Goal: Use online tool/utility: Utilize a website feature to perform a specific function

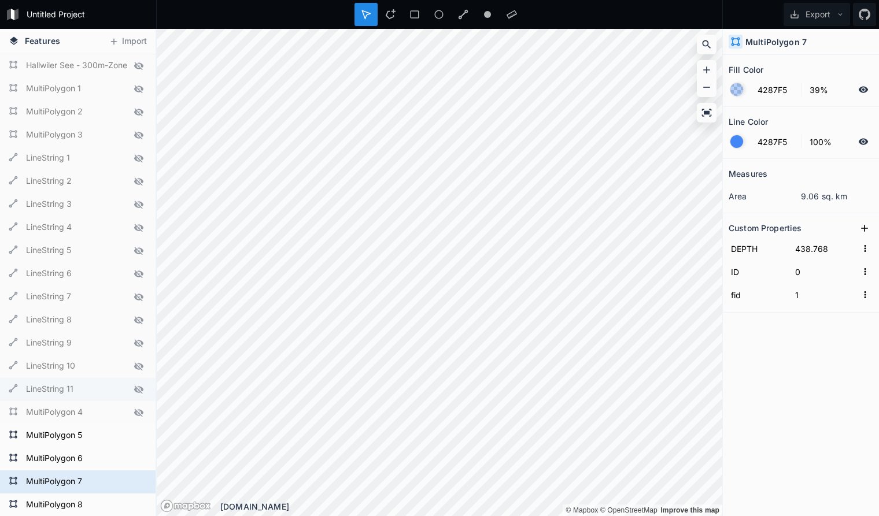
click at [117, 391] on form "LineString 11" at bounding box center [77, 389] width 108 height 17
type input "408.768"
type input "10"
type input "11"
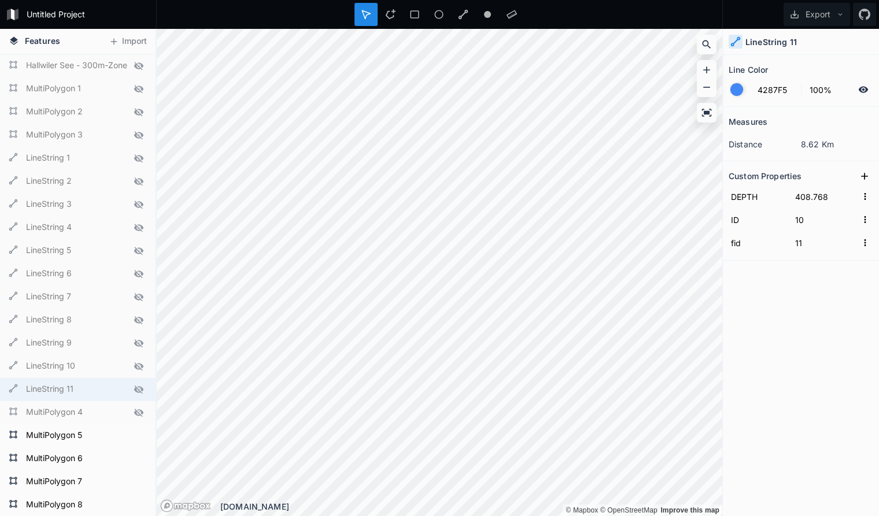
click at [136, 390] on icon at bounding box center [138, 390] width 9 height 8
click at [135, 411] on icon at bounding box center [138, 413] width 9 height 8
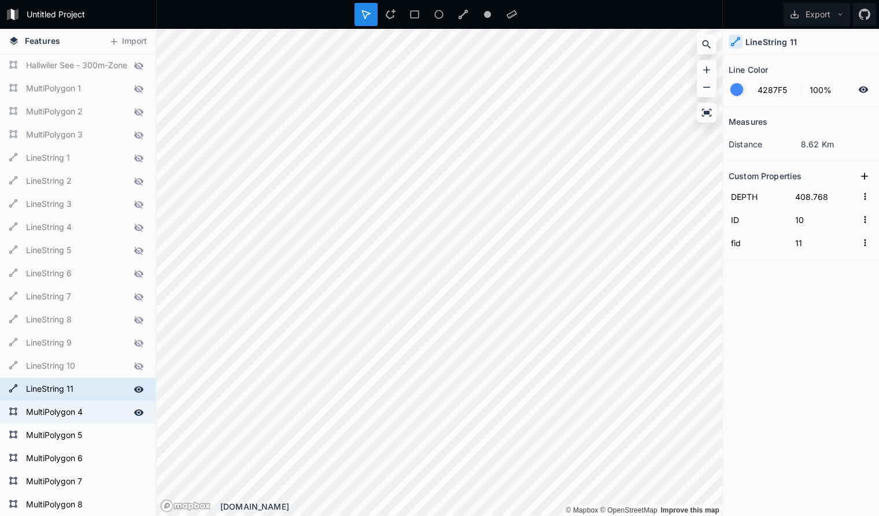
click at [138, 387] on icon at bounding box center [139, 389] width 10 height 6
click at [110, 411] on form "MultiPolygon 4" at bounding box center [77, 412] width 108 height 17
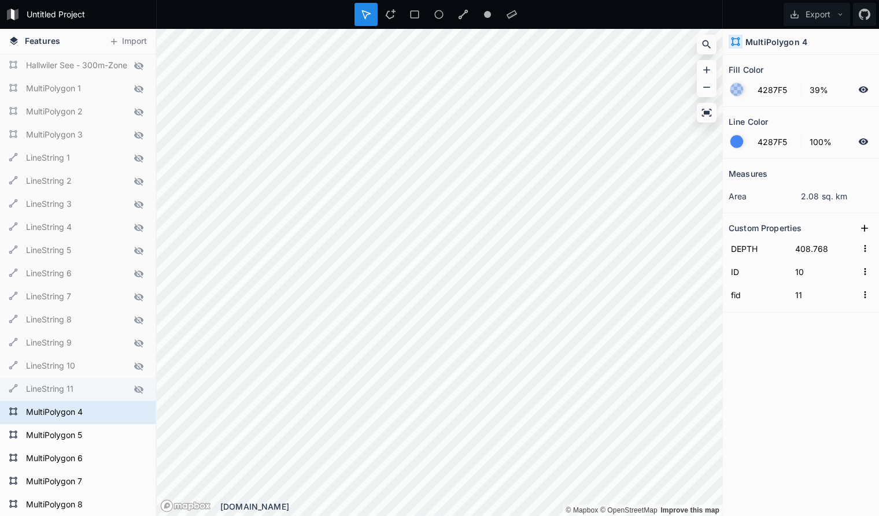
click at [104, 390] on form "LineString 11" at bounding box center [77, 389] width 108 height 17
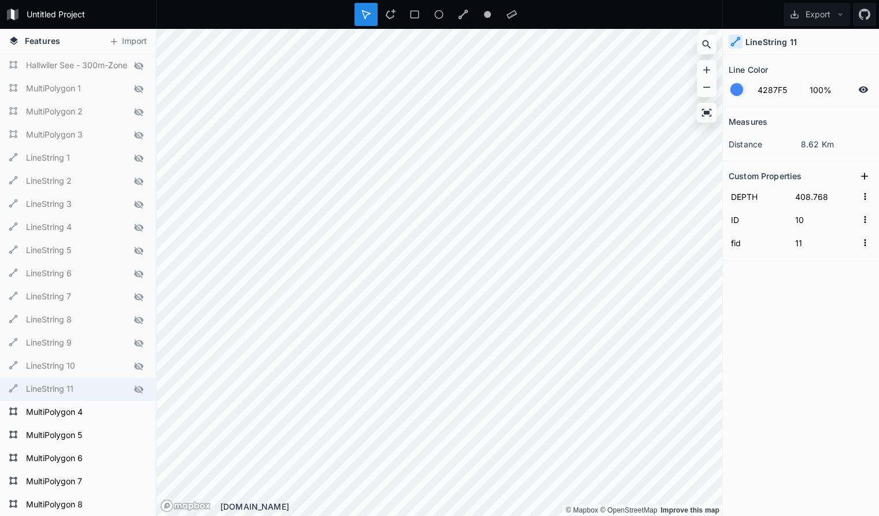
click at [105, 388] on form "LineString 11" at bounding box center [77, 389] width 108 height 17
click at [139, 387] on icon at bounding box center [138, 390] width 9 height 8
click at [138, 408] on div "Delete" at bounding box center [161, 408] width 116 height 24
click at [128, 385] on div "Delete" at bounding box center [161, 385] width 116 height 24
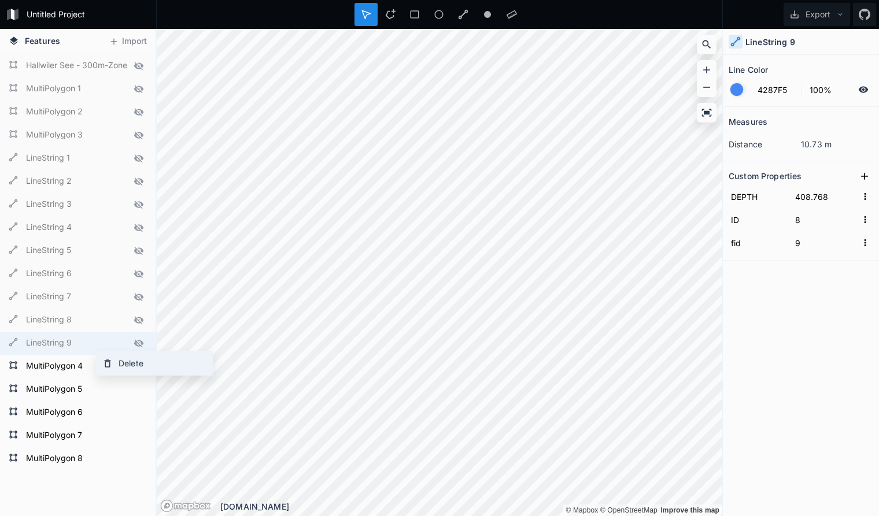
click at [127, 364] on div "Delete" at bounding box center [155, 363] width 116 height 24
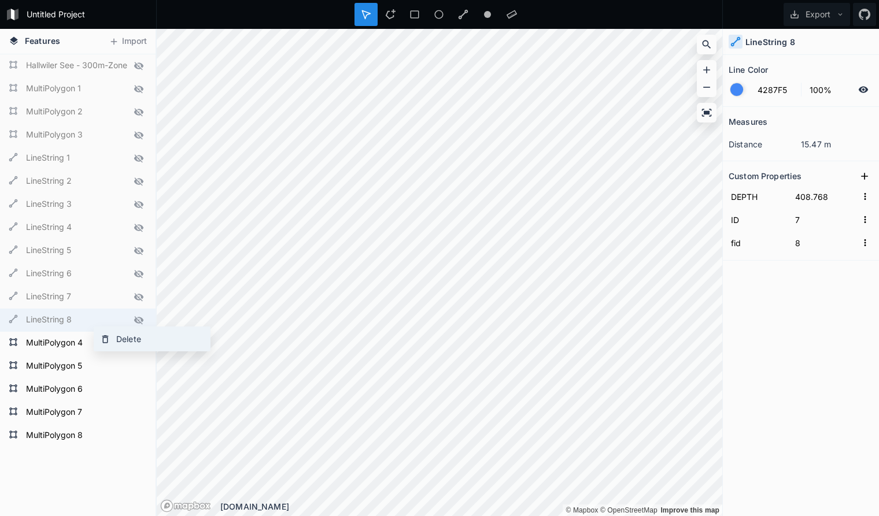
click at [127, 341] on div "Delete" at bounding box center [152, 339] width 116 height 24
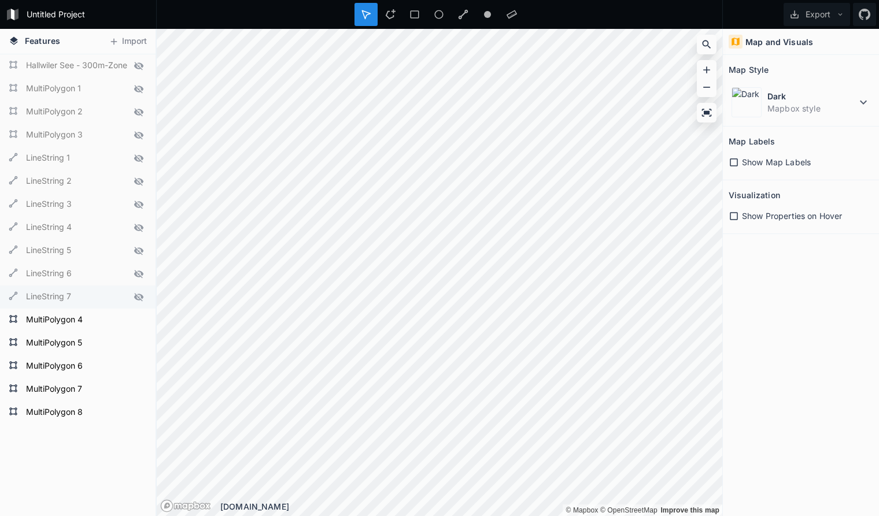
click at [95, 295] on form "LineString 7" at bounding box center [77, 296] width 108 height 17
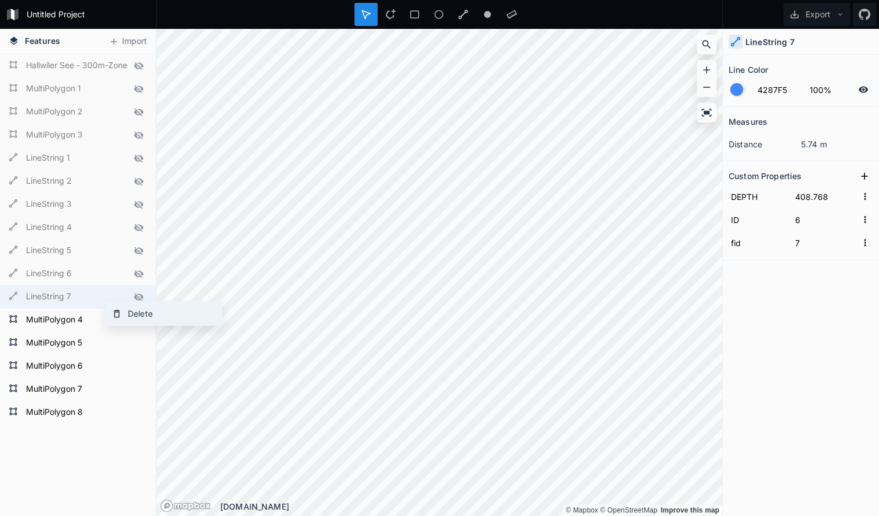
click at [138, 317] on div "Delete" at bounding box center [164, 314] width 116 height 24
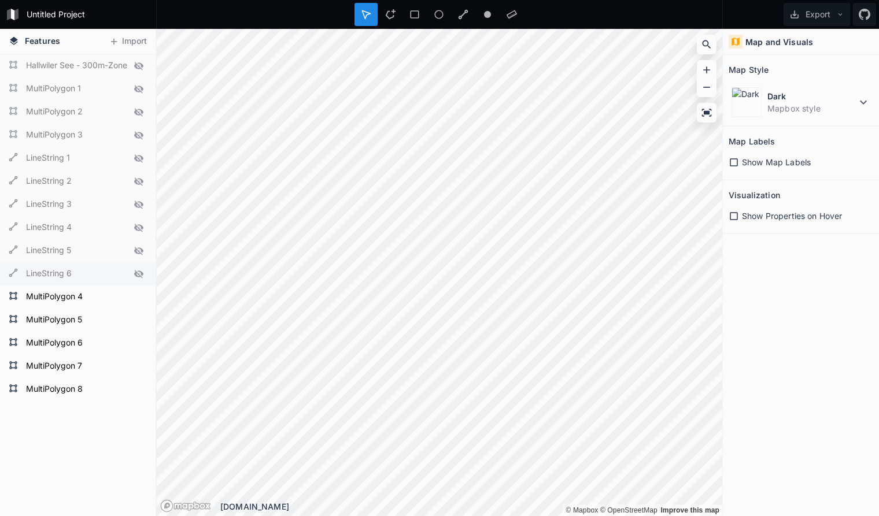
click at [85, 272] on form "LineString 6" at bounding box center [77, 273] width 108 height 17
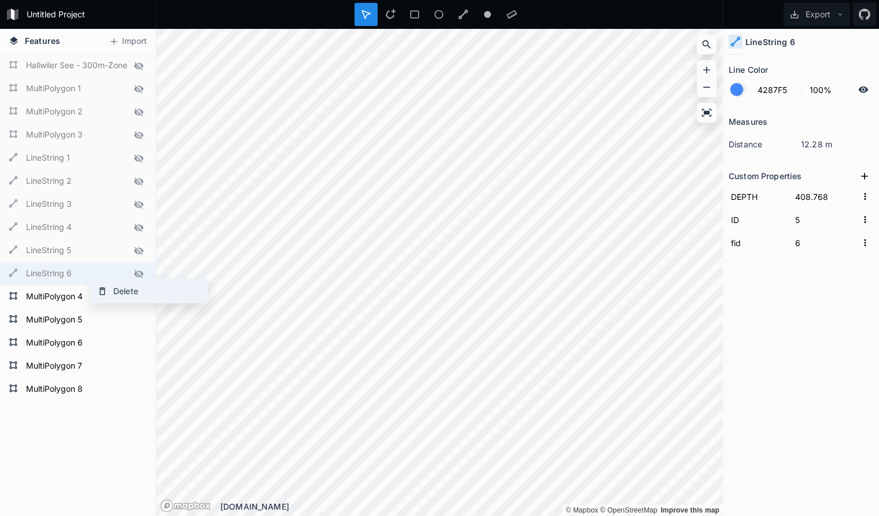
click at [126, 293] on div "Delete" at bounding box center [149, 291] width 116 height 24
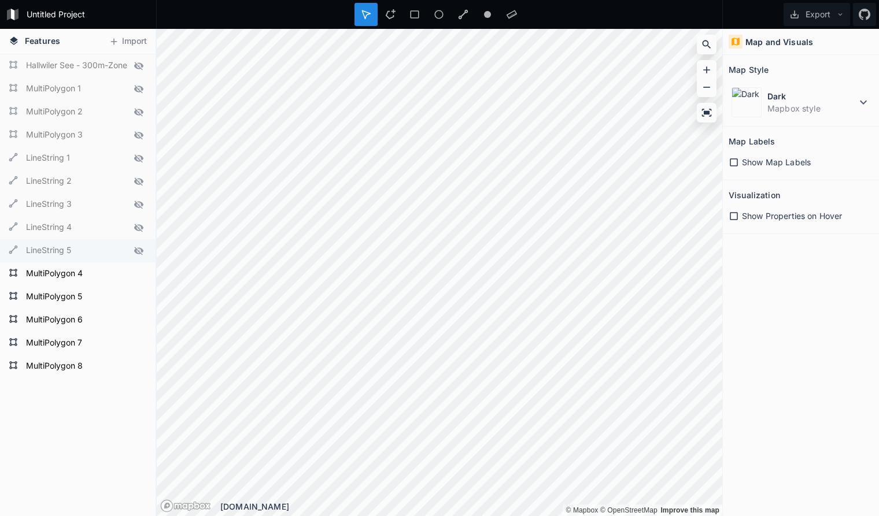
click at [90, 252] on form "LineString 5" at bounding box center [77, 250] width 108 height 17
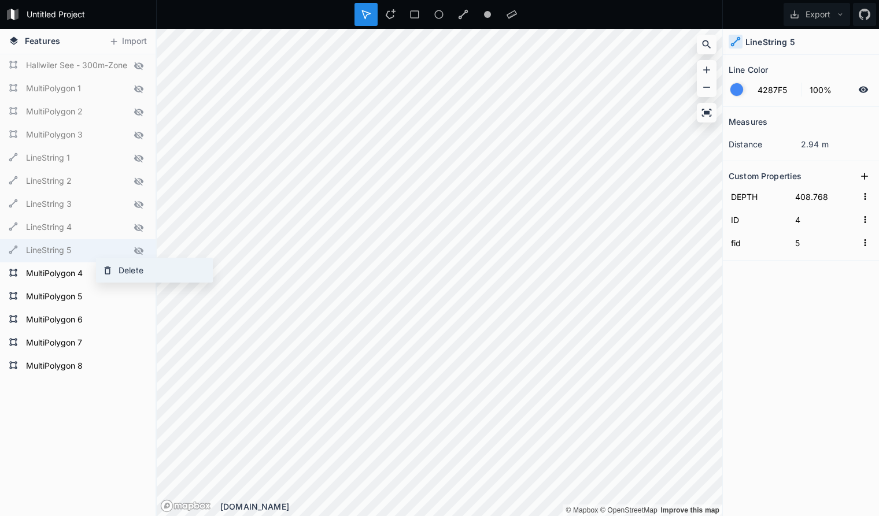
click at [125, 269] on div "Delete" at bounding box center [155, 270] width 116 height 24
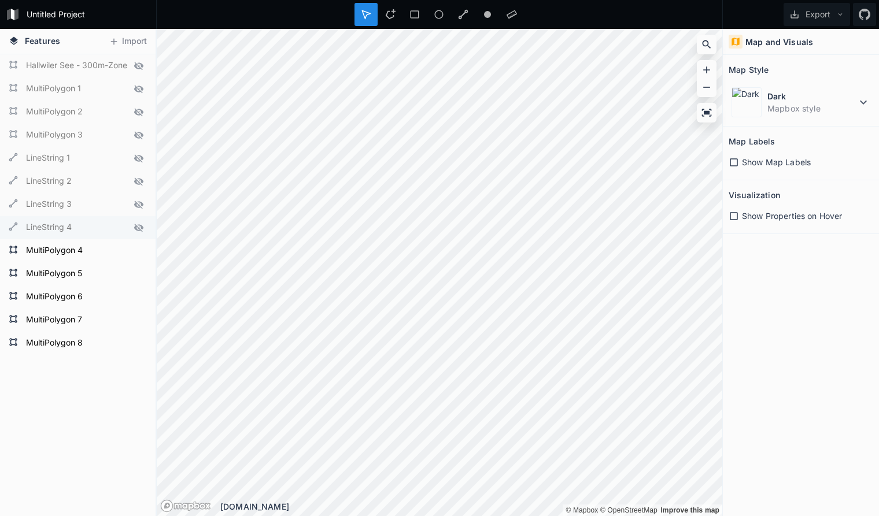
click at [91, 226] on form "LineString 4" at bounding box center [77, 227] width 108 height 17
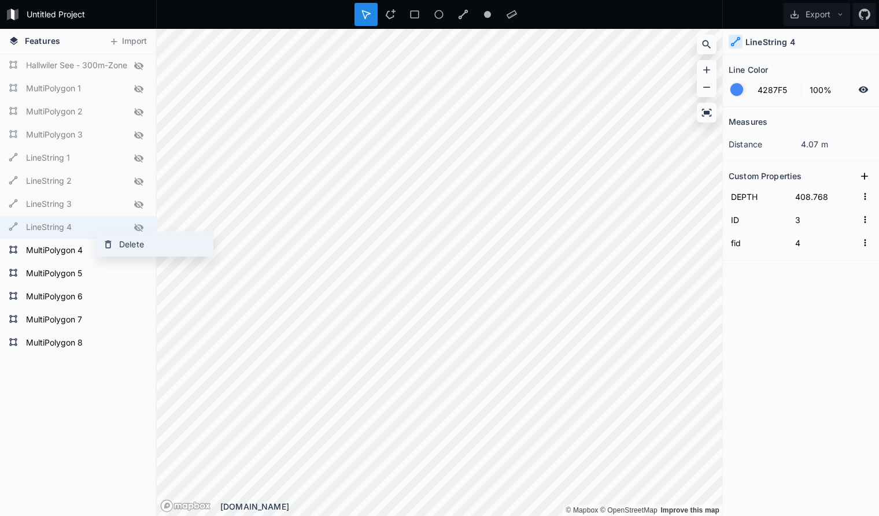
click at [124, 246] on div "Delete" at bounding box center [155, 244] width 116 height 24
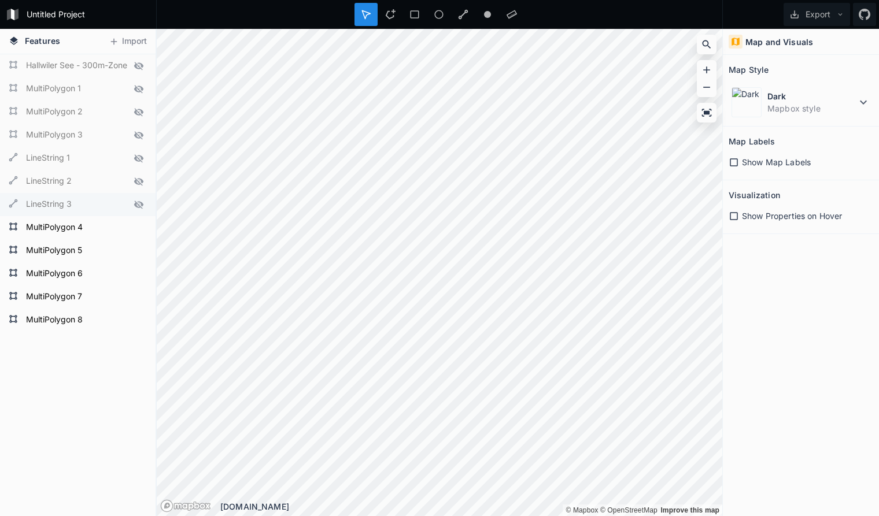
click at [92, 207] on form "LineString 3" at bounding box center [77, 204] width 108 height 17
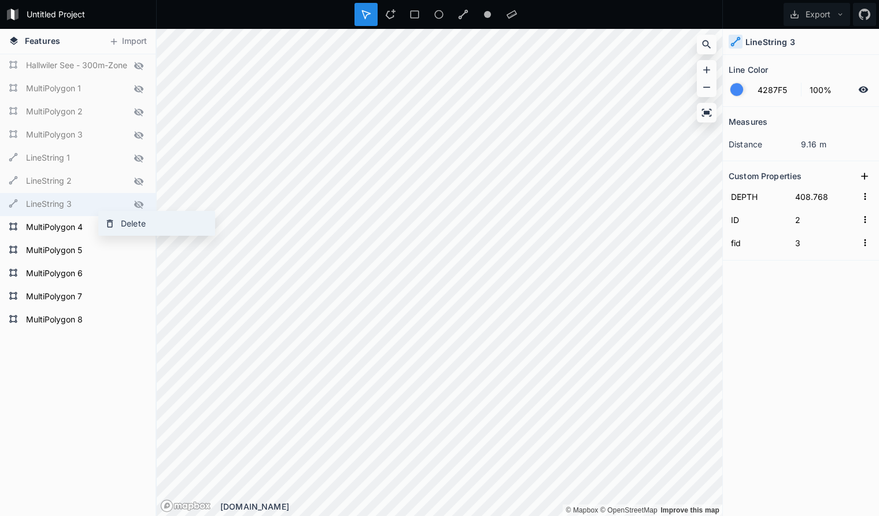
click at [124, 224] on div "Delete" at bounding box center [157, 224] width 116 height 24
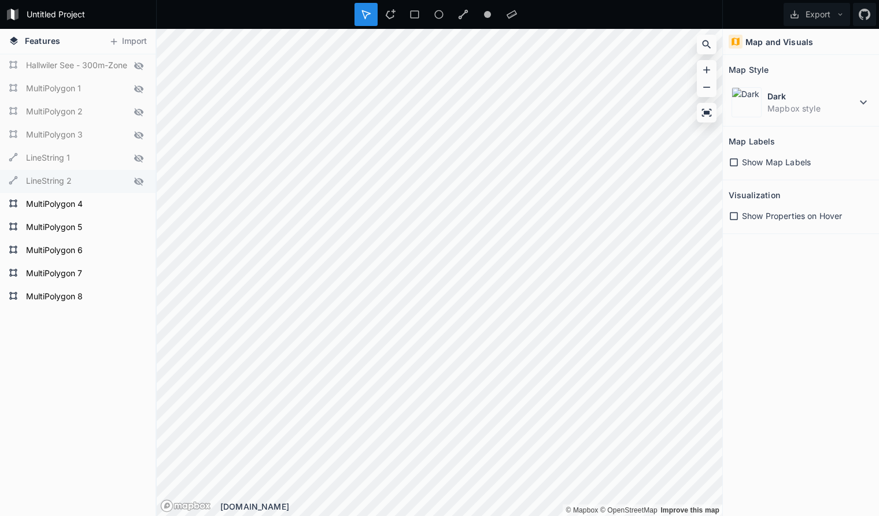
click at [92, 180] on form "LineString 2" at bounding box center [77, 181] width 108 height 17
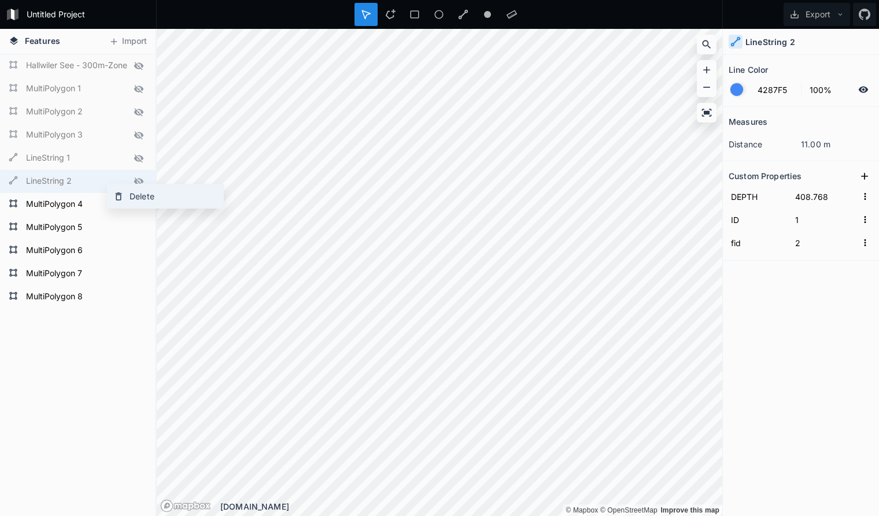
click at [131, 196] on div "Delete" at bounding box center [166, 196] width 116 height 24
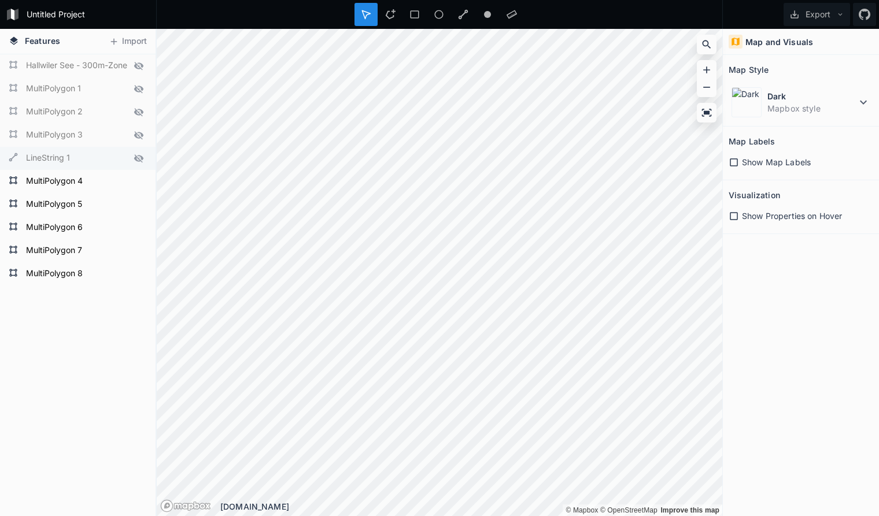
click at [90, 160] on form "LineString 1" at bounding box center [77, 158] width 108 height 17
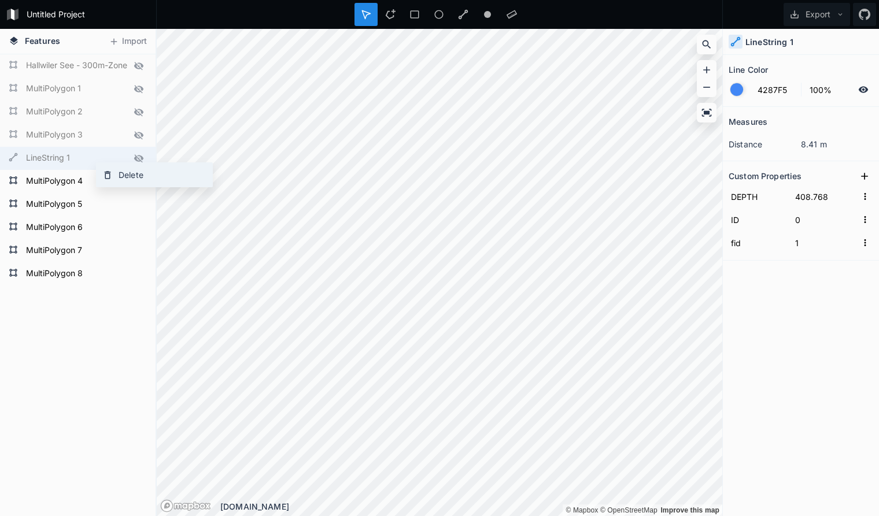
click at [125, 174] on div "Delete" at bounding box center [155, 175] width 116 height 24
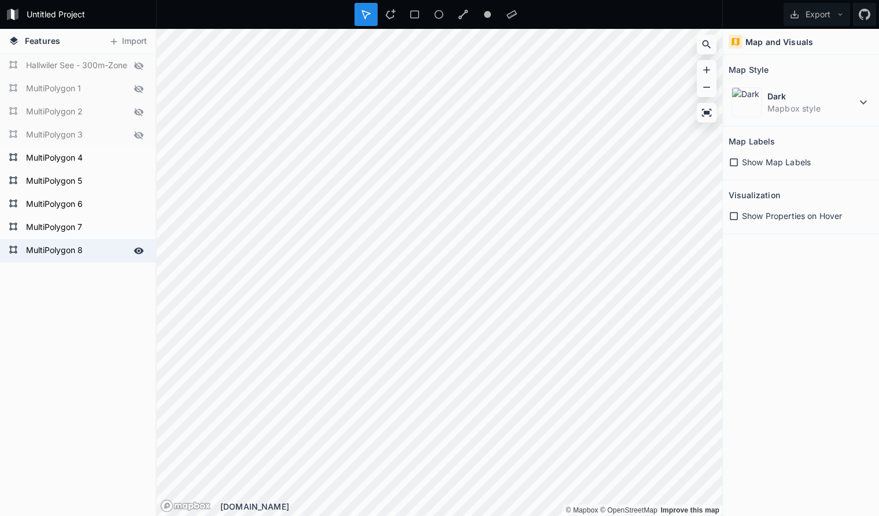
click at [47, 253] on form "MultiPolygon 8" at bounding box center [77, 250] width 108 height 17
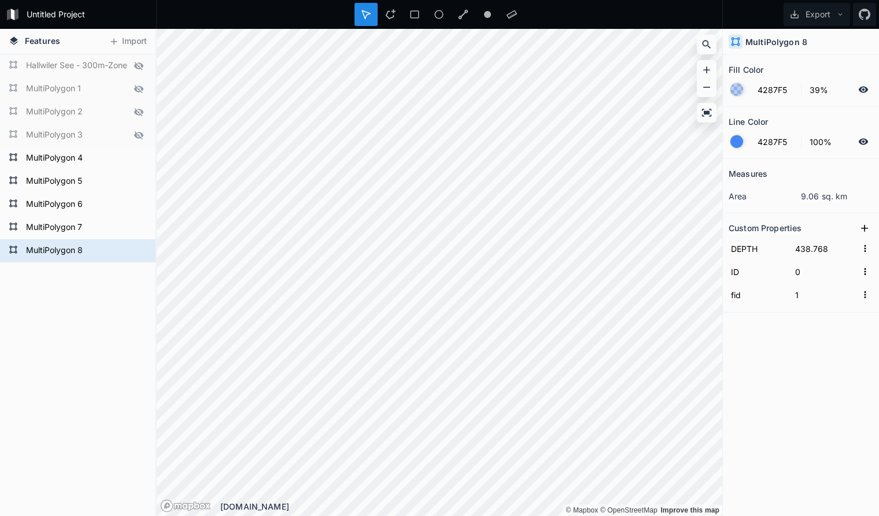
click at [785, 43] on h4 "MultiPolygon 8" at bounding box center [776, 42] width 62 height 12
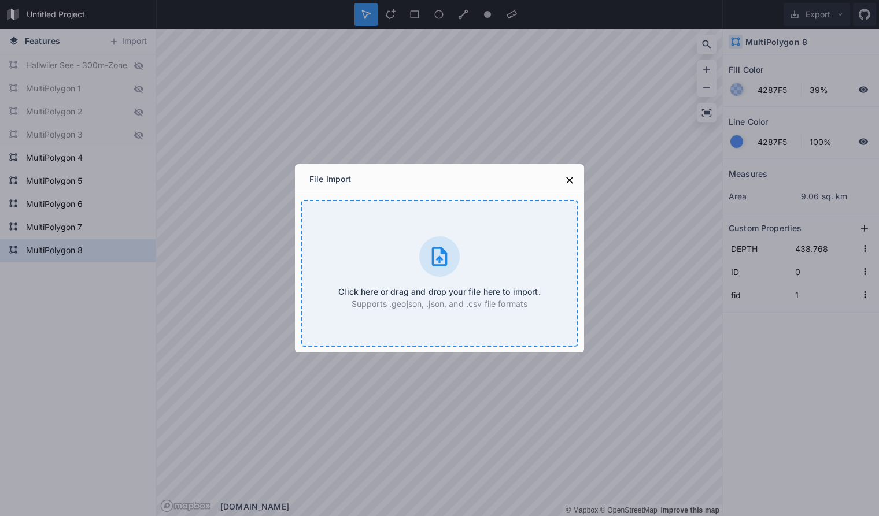
click at [401, 228] on div "Click here or drag and drop your file here to import. Supports .geojson, .json,…" at bounding box center [439, 273] width 277 height 147
click at [568, 180] on icon at bounding box center [570, 181] width 12 height 12
